Goal: Task Accomplishment & Management: Manage account settings

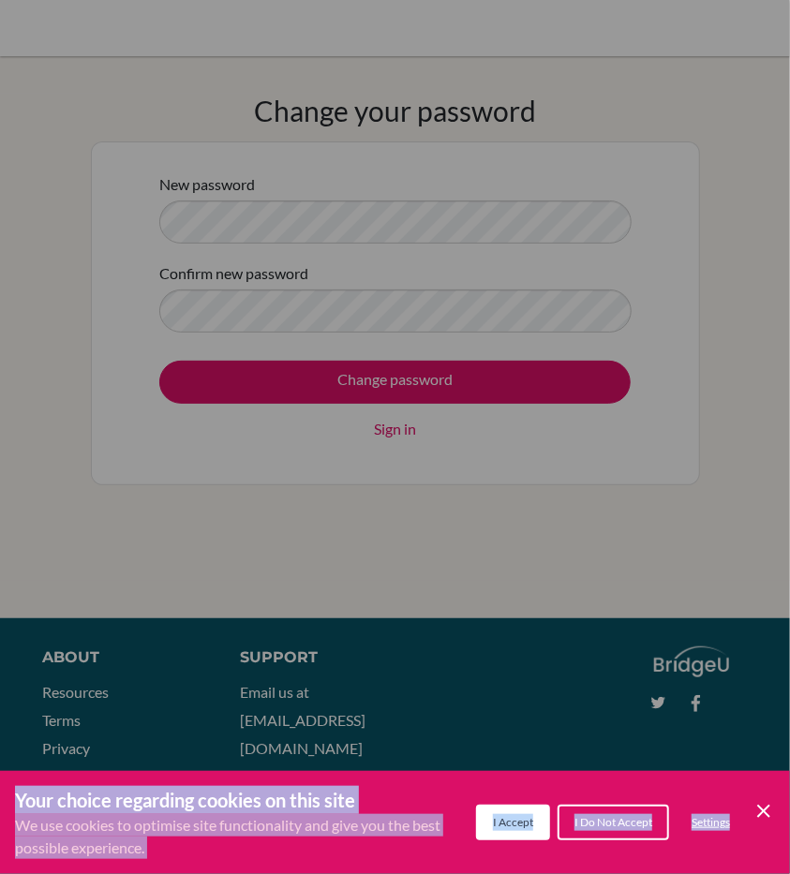
drag, startPoint x: 0, startPoint y: 0, endPoint x: 771, endPoint y: 809, distance: 1117.3
click at [0, 0] on div "Your choice regarding cookies on this site We use cookies to optimise site func…" at bounding box center [0, 0] width 0 height 0
click at [771, 809] on icon "Cookie Control Close Icon" at bounding box center [763, 811] width 22 height 22
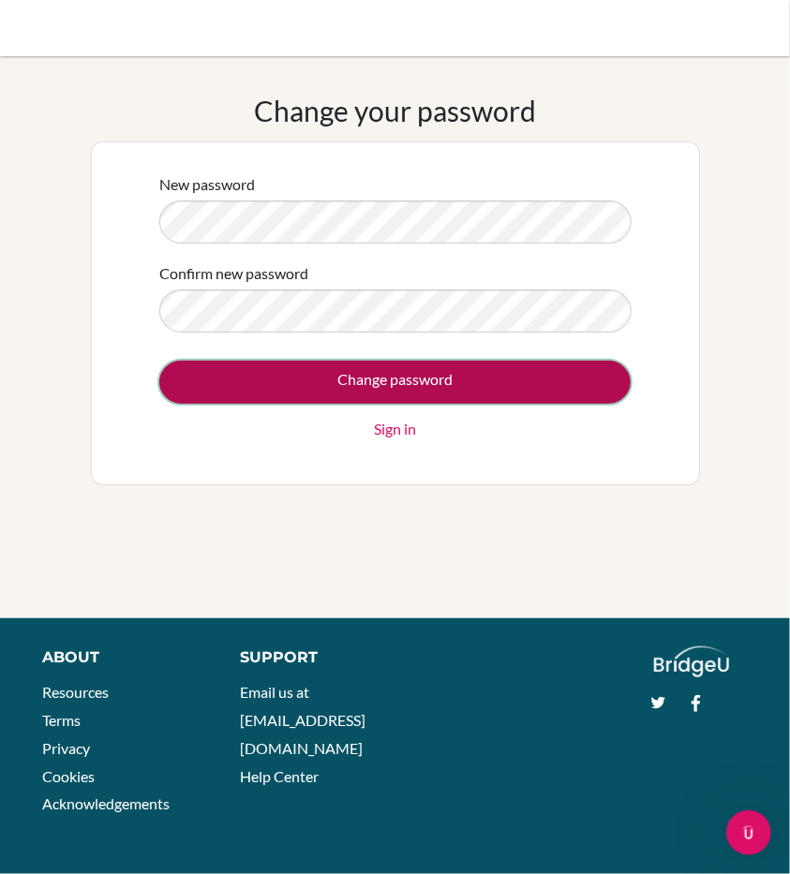
click at [538, 383] on input "Change password" at bounding box center [394, 382] width 471 height 43
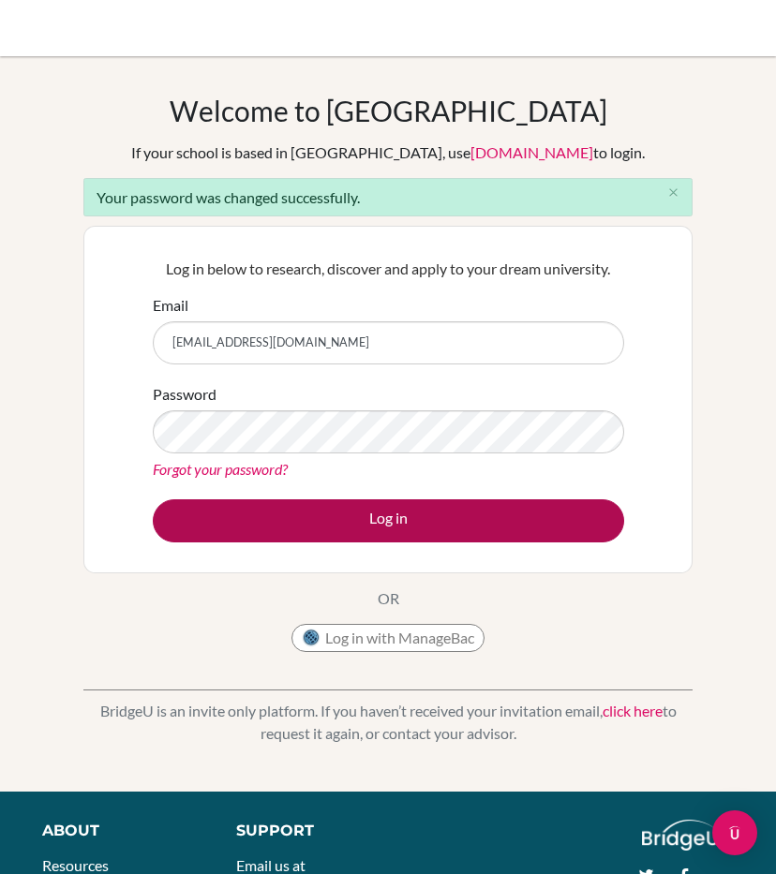
type input "[EMAIL_ADDRESS][DOMAIN_NAME]"
click at [302, 518] on button "Log in" at bounding box center [388, 520] width 471 height 43
